Goal: Check status: Check status

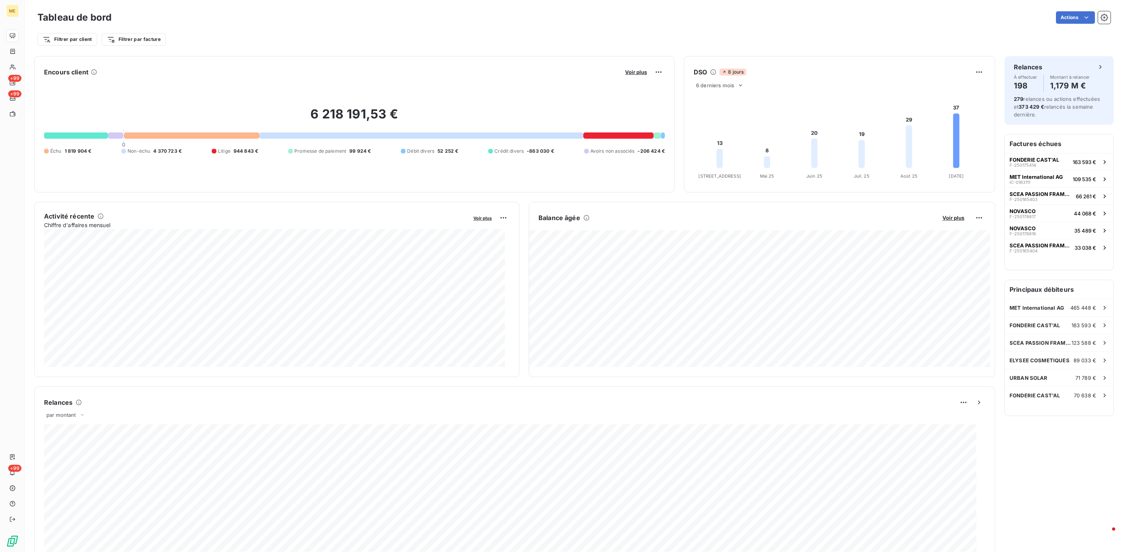
click at [610, 68] on div "Encours client Voir plus" at bounding box center [354, 72] width 621 height 12
click at [625, 73] on span "Voir plus" at bounding box center [636, 72] width 22 height 6
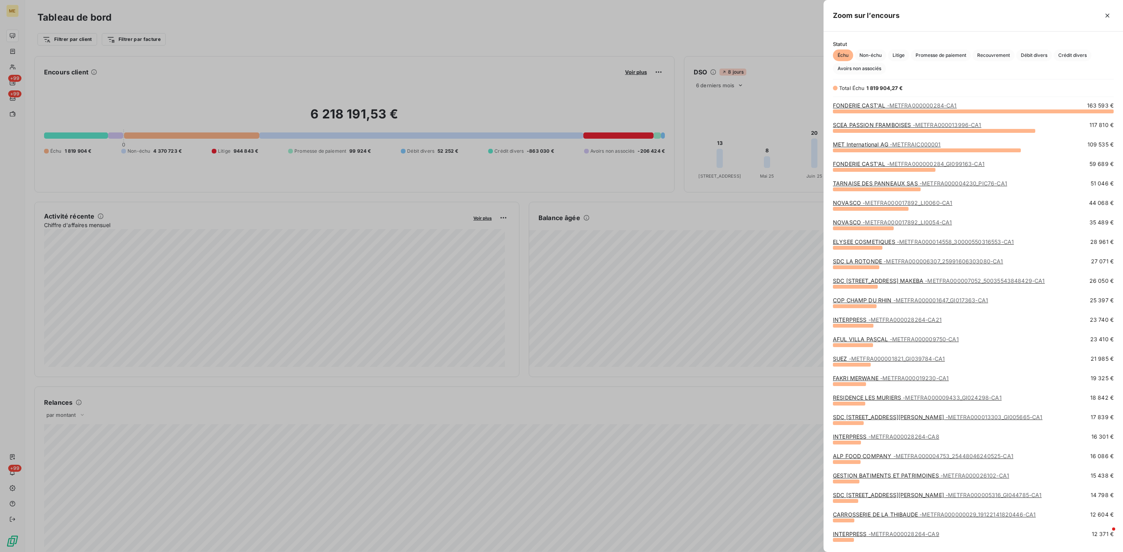
scroll to position [432, 290]
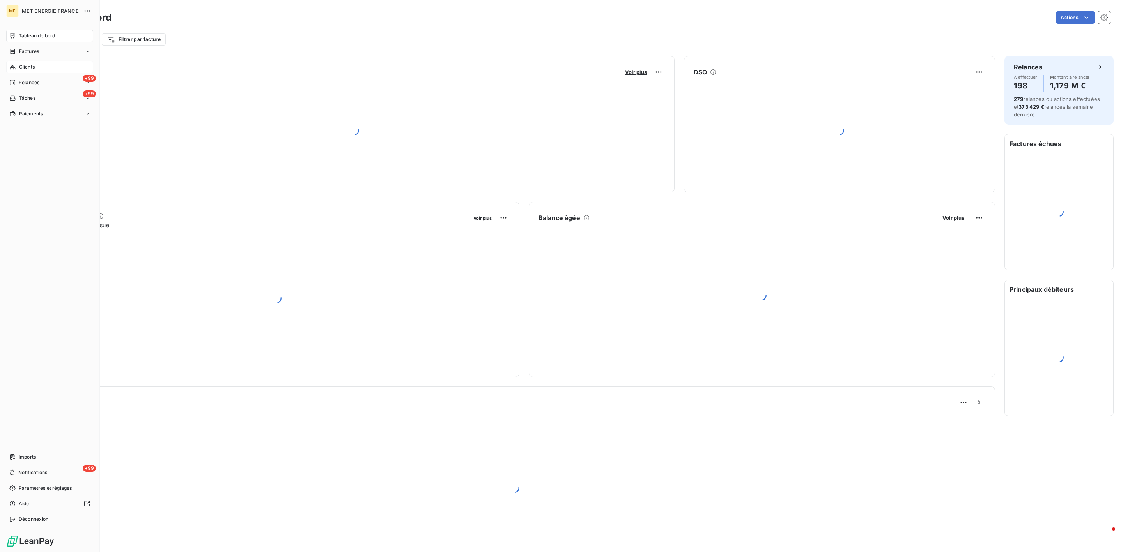
click at [22, 67] on span "Clients" at bounding box center [27, 67] width 16 height 7
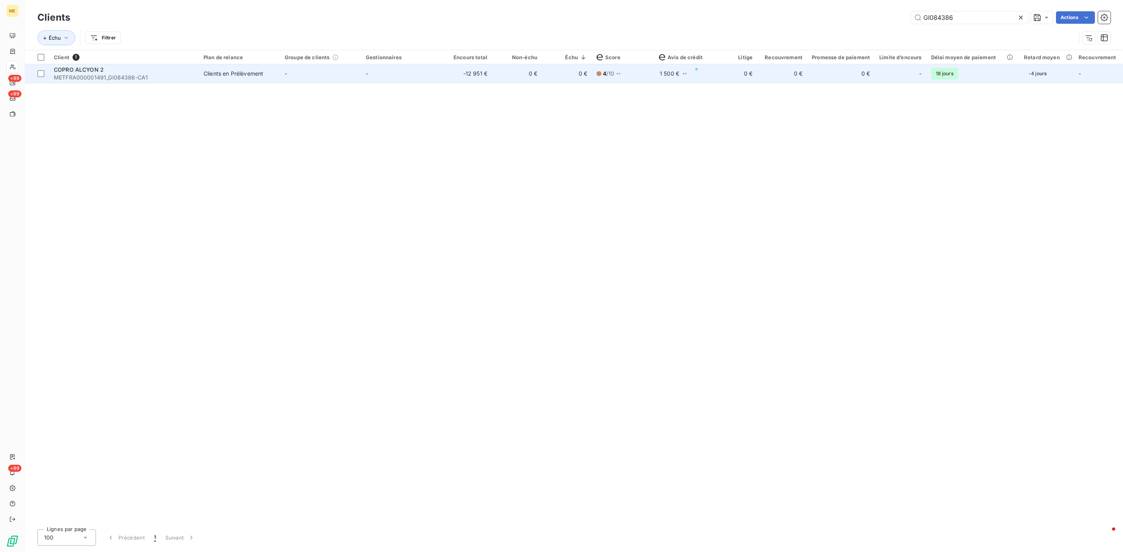
type input "GI084386"
click at [105, 73] on div "COPRO ALCYON 2" at bounding box center [124, 70] width 140 height 8
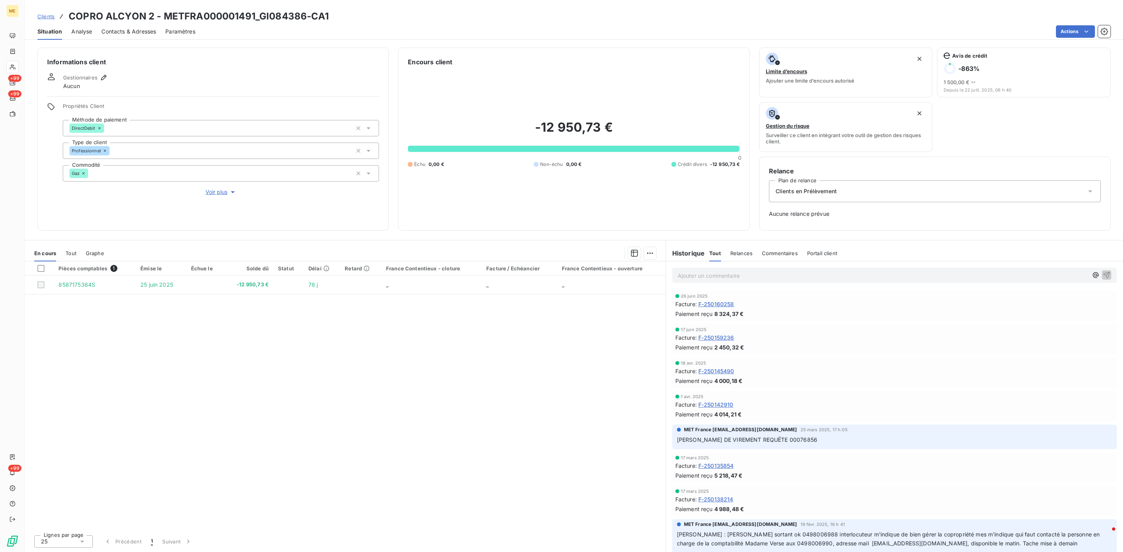
click at [87, 266] on div "Pièces comptables 1" at bounding box center [94, 268] width 73 height 7
